Goal: Feedback & Contribution: Leave review/rating

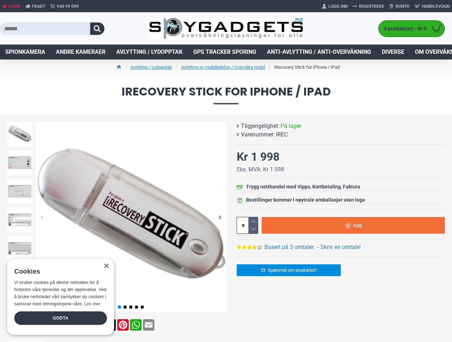
click at [97, 28] on button "button" at bounding box center [97, 28] width 14 height 12
click at [42, 217] on div "Previous slide" at bounding box center [42, 217] width 12 height 12
click at [219, 217] on div "Next slide" at bounding box center [219, 217] width 12 height 12
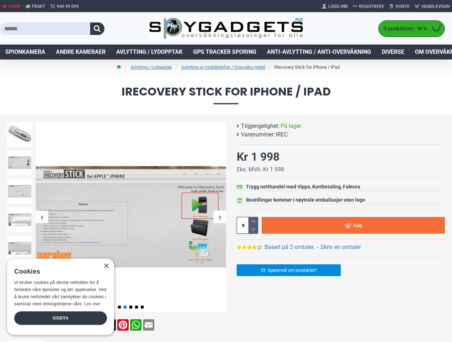
click at [20, 124] on div "Previous slide" at bounding box center [19, 123] width 28 height 7
click at [289, 247] on link "Basert på 3 omtaler." at bounding box center [289, 247] width 50 height 9
click at [0, 0] on h4 "Skriv en omtale!" at bounding box center [0, 0] width 0 height 0
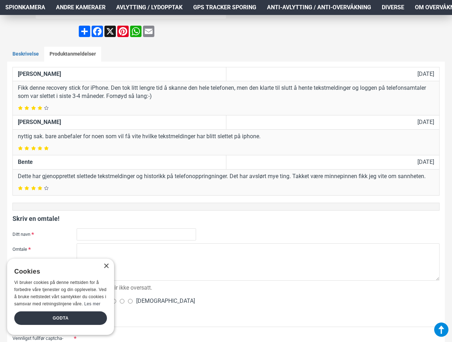
click at [253, 229] on div at bounding box center [258, 234] width 363 height 12
click at [353, 225] on form "[PERSON_NAME] [DATE] Fikk denne recovery stick for iPhone. Den tok litt lengre …" at bounding box center [225, 300] width 427 height 467
click at [106, 266] on div "×" at bounding box center [105, 266] width 5 height 5
